Goal: Task Accomplishment & Management: Manage account settings

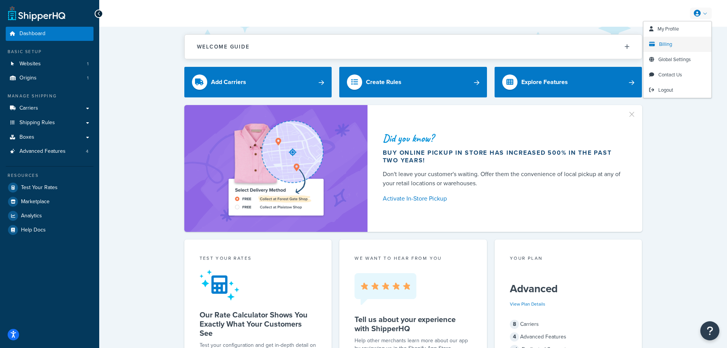
click at [671, 42] on span "Billing" at bounding box center [665, 43] width 13 height 7
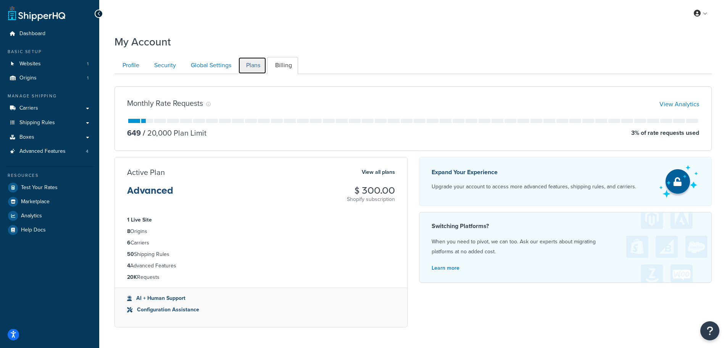
click at [248, 65] on link "Plans" at bounding box center [252, 65] width 28 height 17
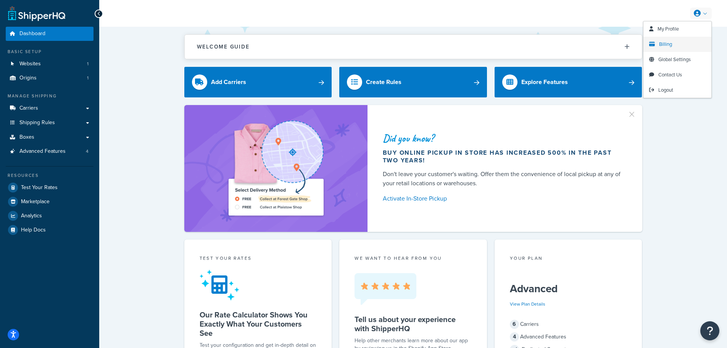
click at [671, 43] on span "Billing" at bounding box center [665, 43] width 13 height 7
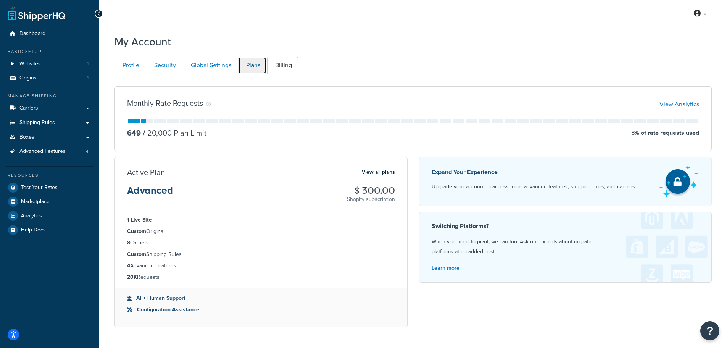
click at [256, 68] on link "Plans" at bounding box center [252, 65] width 28 height 17
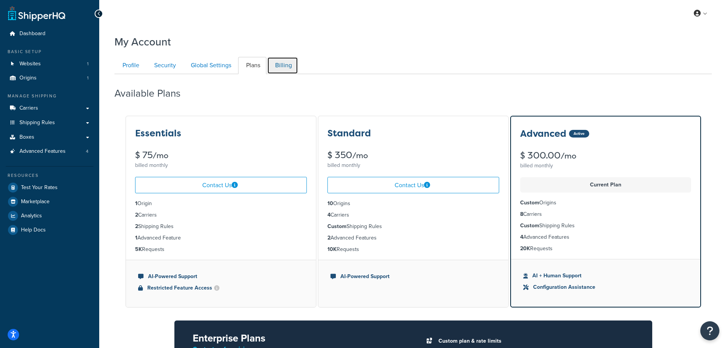
click at [281, 64] on link "Billing" at bounding box center [282, 65] width 31 height 17
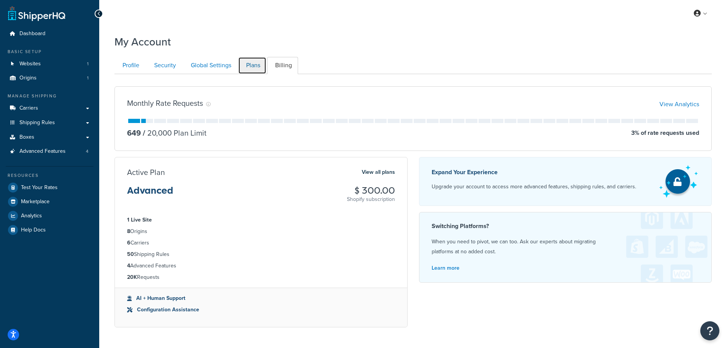
click at [240, 58] on link "Plans" at bounding box center [252, 65] width 28 height 17
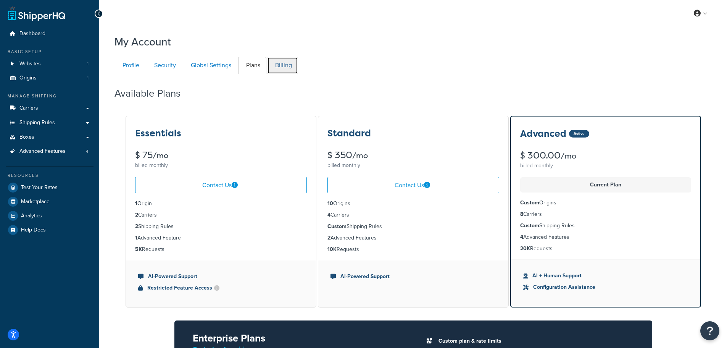
click at [280, 68] on link "Billing" at bounding box center [282, 65] width 31 height 17
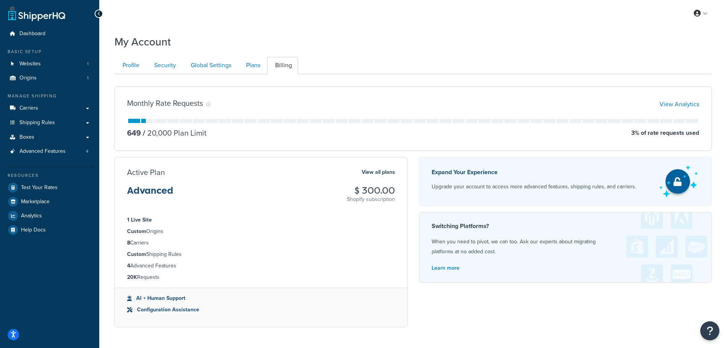
scroll to position [68, 0]
